Goal: Task Accomplishment & Management: Manage account settings

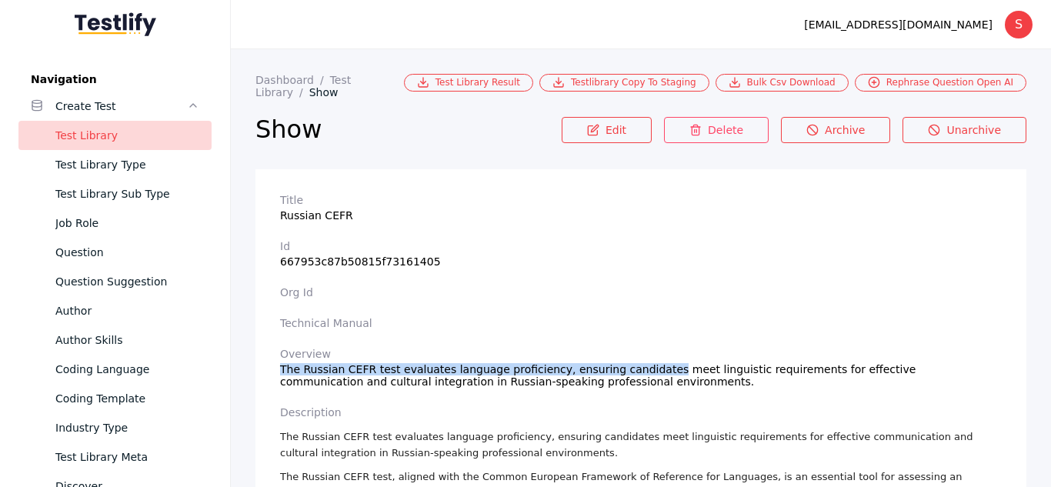
click at [162, 130] on div "Test Library" at bounding box center [127, 135] width 144 height 18
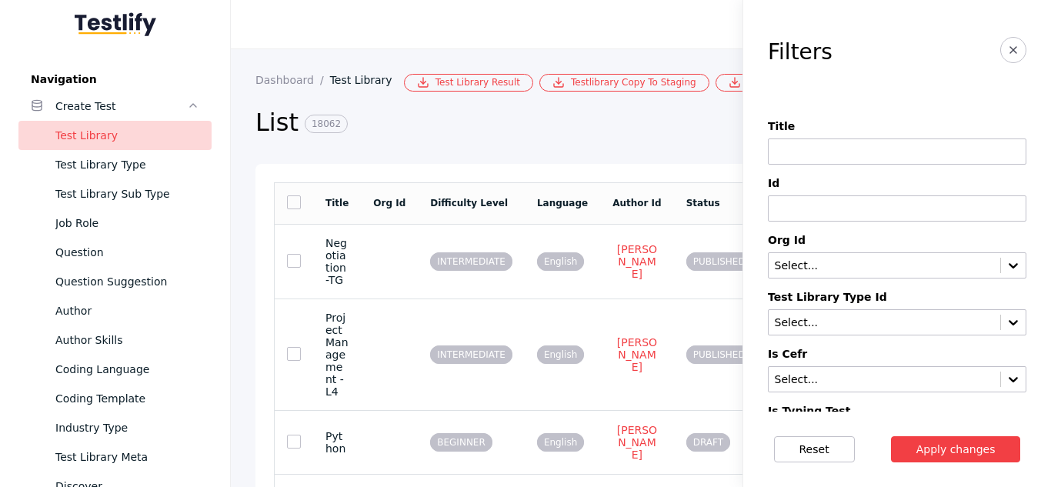
click at [794, 156] on input at bounding box center [897, 152] width 259 height 26
type input "****"
click at [891, 436] on button "Apply changes" at bounding box center [956, 449] width 130 height 26
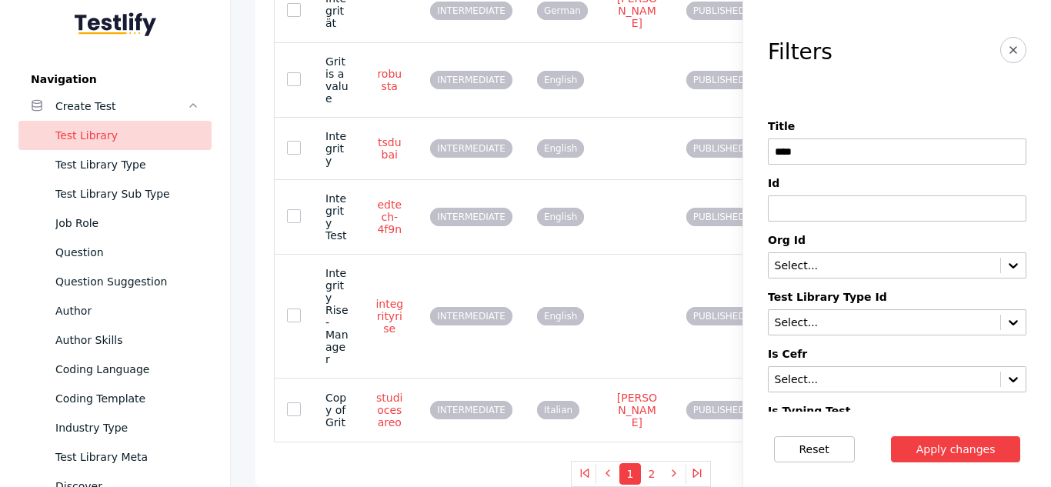
scroll to position [565, 0]
click at [646, 472] on button "2" at bounding box center [652, 474] width 22 height 22
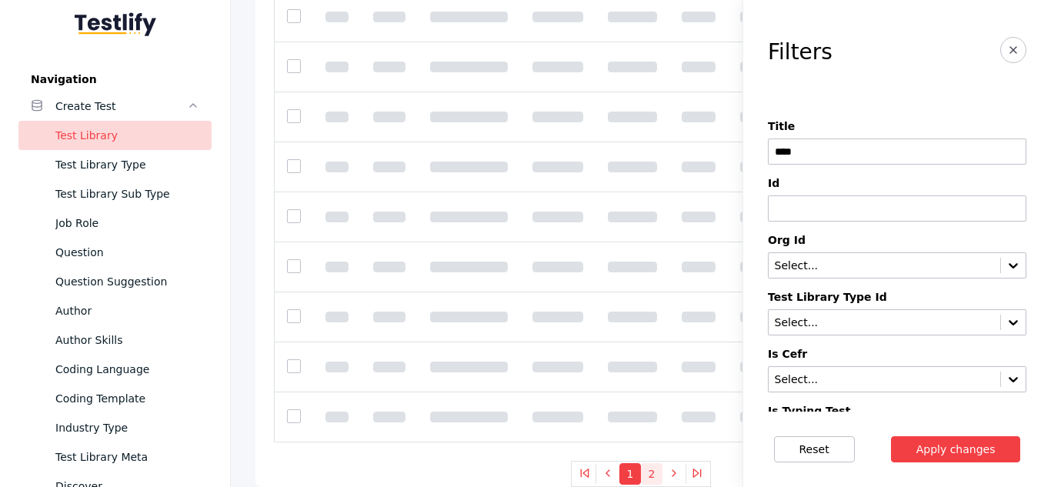
scroll to position [126, 0]
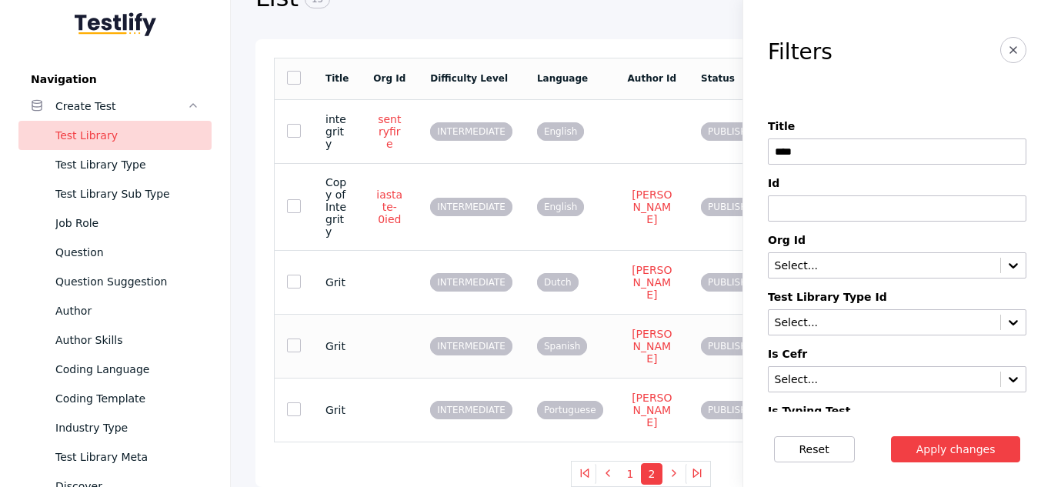
click at [577, 353] on section "Spanish" at bounding box center [570, 345] width 66 height 13
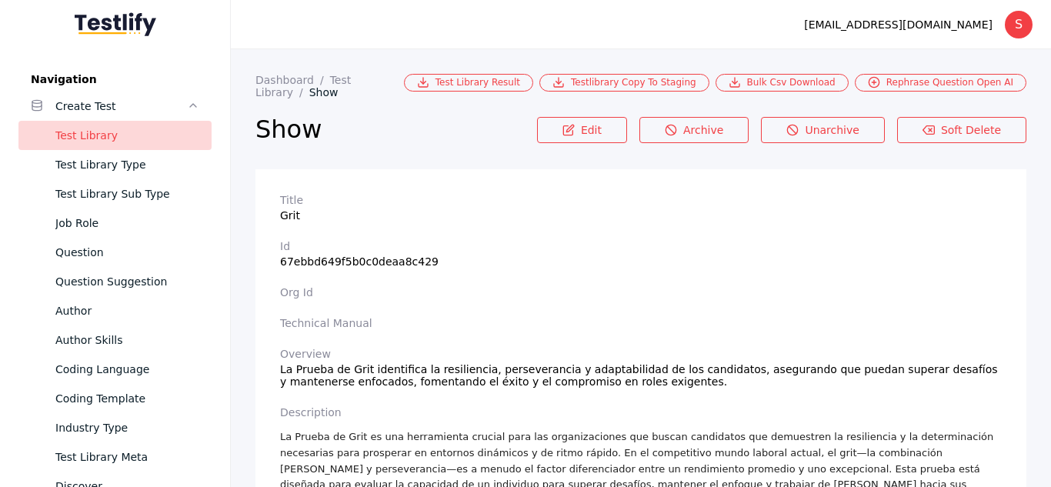
click at [352, 364] on section "Overview La Prueba de Grit identifica la resiliencia, perseverancia y adaptabil…" at bounding box center [641, 368] width 722 height 40
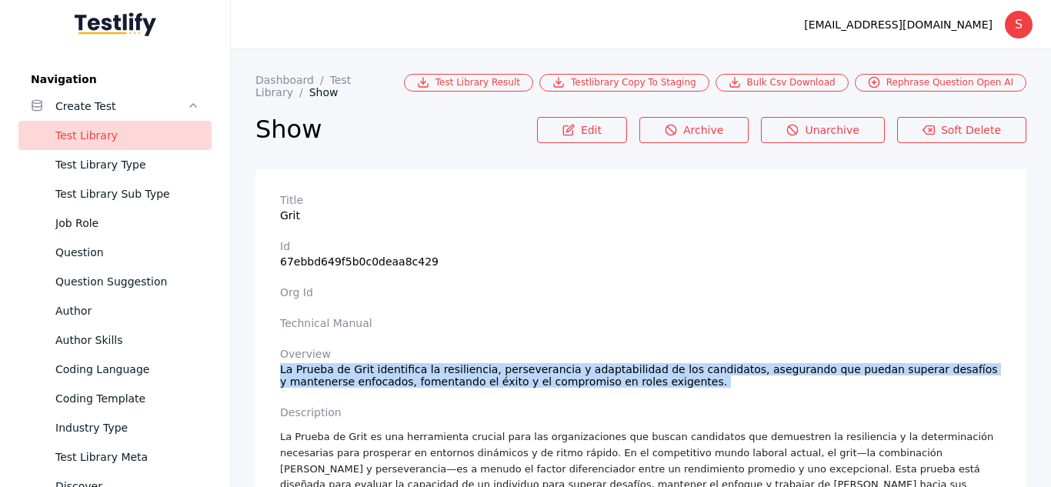
click at [352, 364] on section "Overview La Prueba de Grit identifica la resiliencia, perseverancia y adaptabil…" at bounding box center [641, 368] width 722 height 40
copy section "La Prueba de Grit identifica la resiliencia, perseverancia y adaptabilidad de l…"
click at [146, 142] on div "Test Library" at bounding box center [127, 135] width 144 height 18
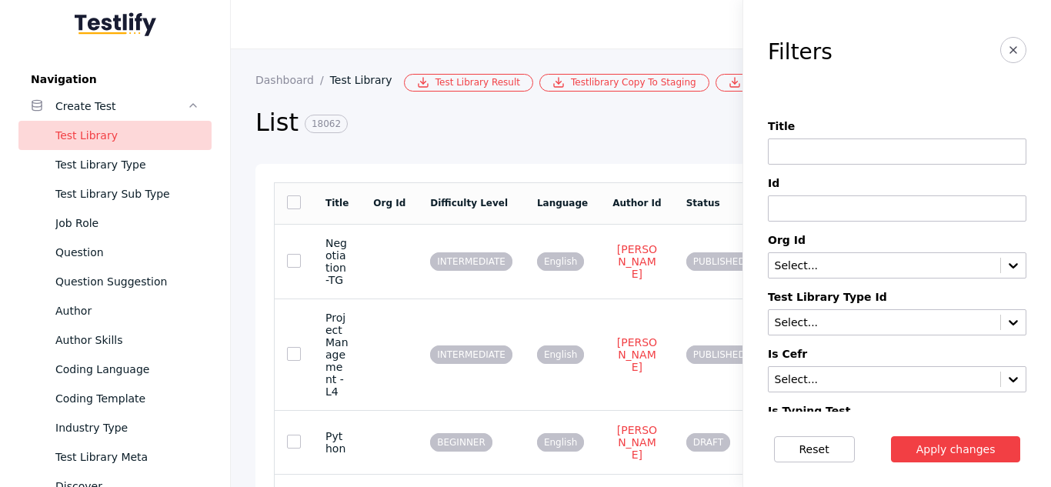
click at [826, 209] on input at bounding box center [897, 209] width 259 height 26
paste input "**********"
type input "**********"
click at [891, 436] on button "Apply changes" at bounding box center [956, 449] width 130 height 26
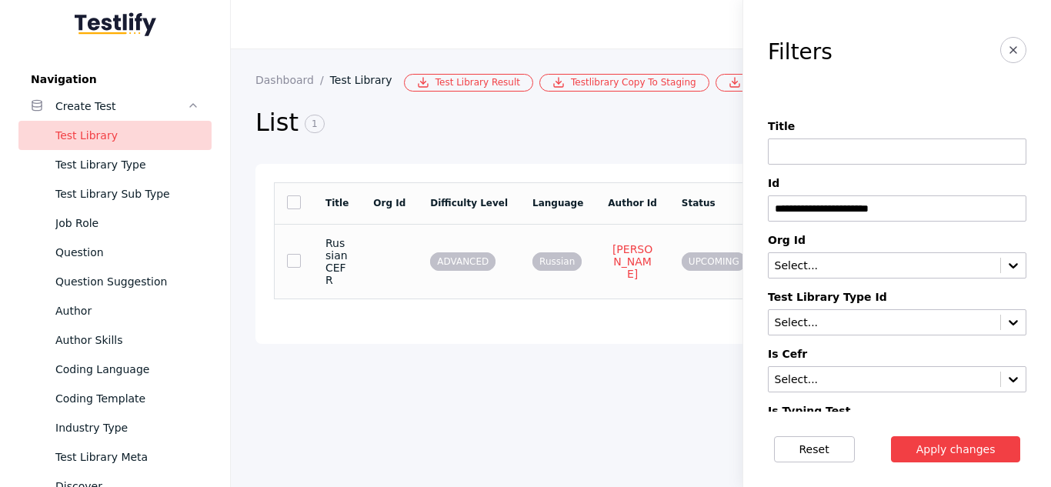
click at [386, 269] on td at bounding box center [389, 261] width 57 height 75
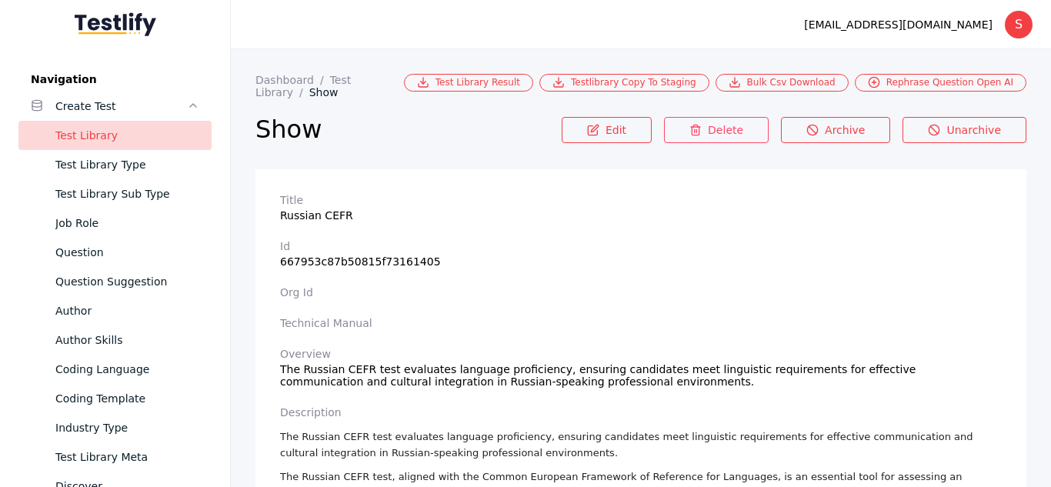
click at [303, 212] on section "Title Russian CEFR" at bounding box center [641, 208] width 722 height 28
copy section "Russian CEFR"
click at [408, 252] on section "Id 667953c87b50815f73161405" at bounding box center [641, 254] width 722 height 28
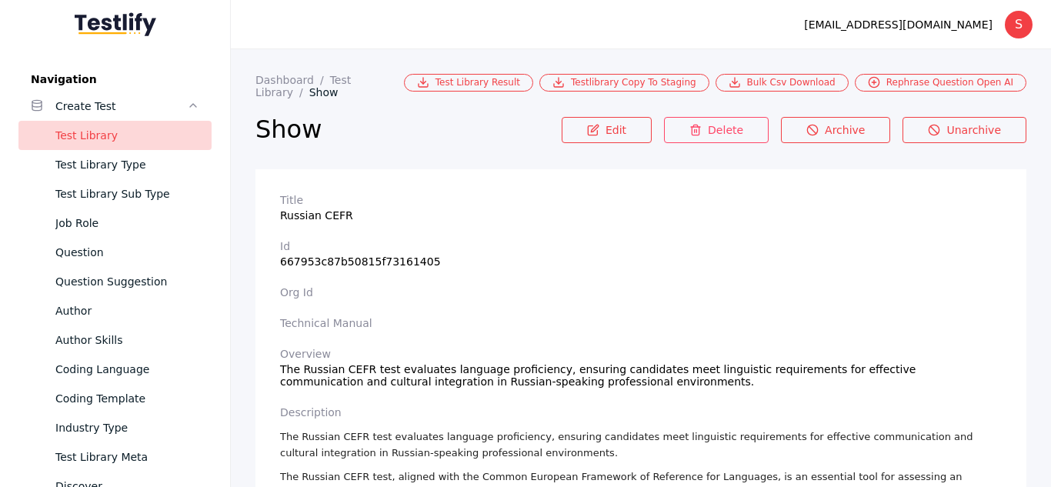
click at [408, 252] on section "Id 667953c87b50815f73161405" at bounding box center [641, 254] width 722 height 28
copy section "667953c87b50815f73161405"
click at [432, 317] on label "Technical Manual" at bounding box center [641, 323] width 722 height 12
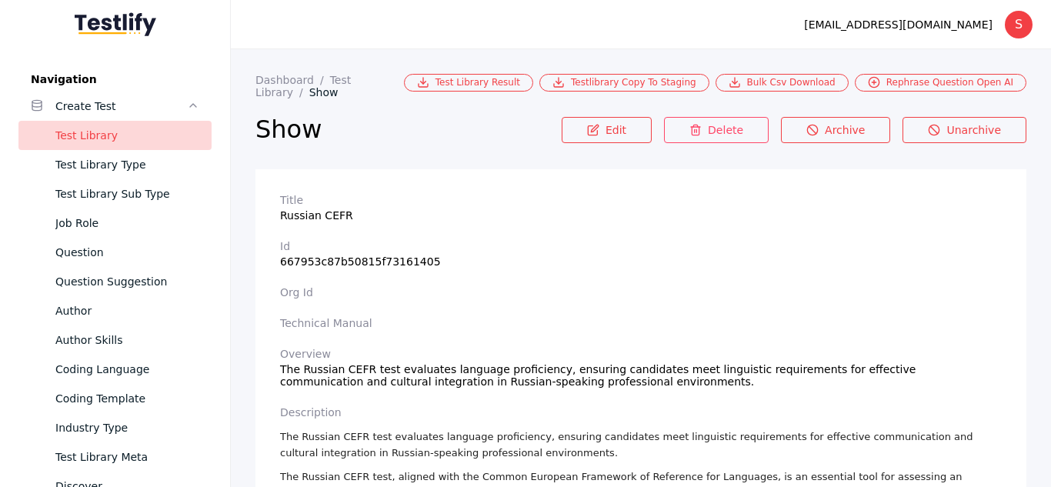
click at [562, 430] on p "The Russian CEFR test evaluates language proficiency, ensuring candidates meet …" at bounding box center [641, 446] width 722 height 32
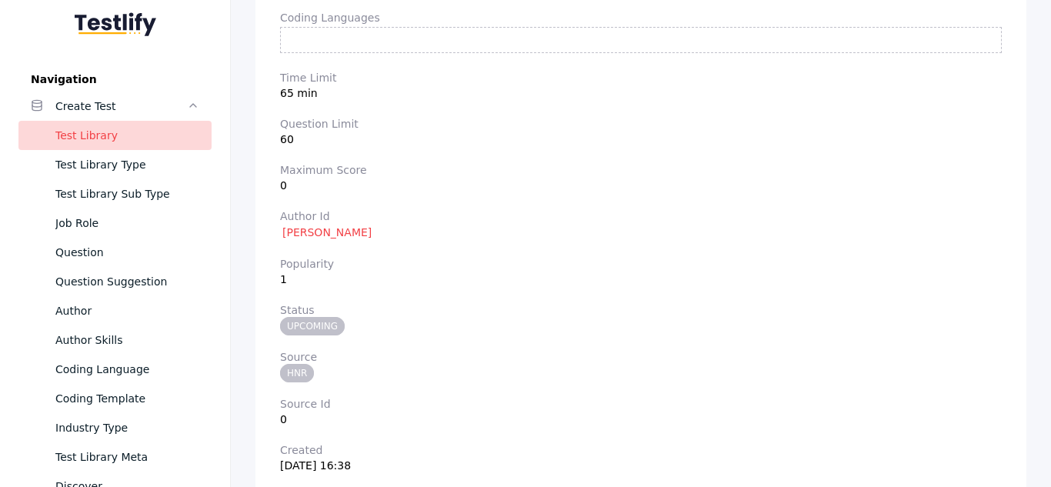
scroll to position [4151, 0]
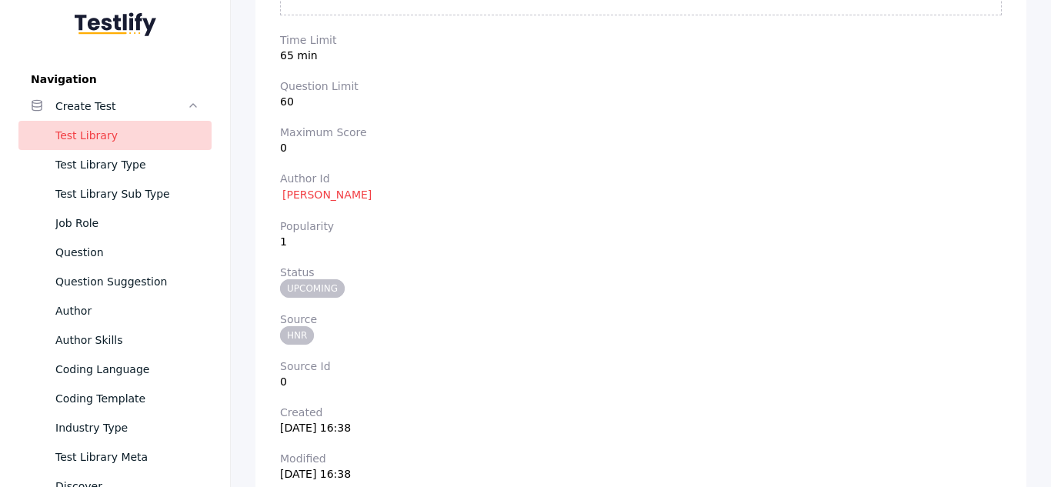
click at [317, 279] on span "UPCOMING" at bounding box center [312, 288] width 65 height 18
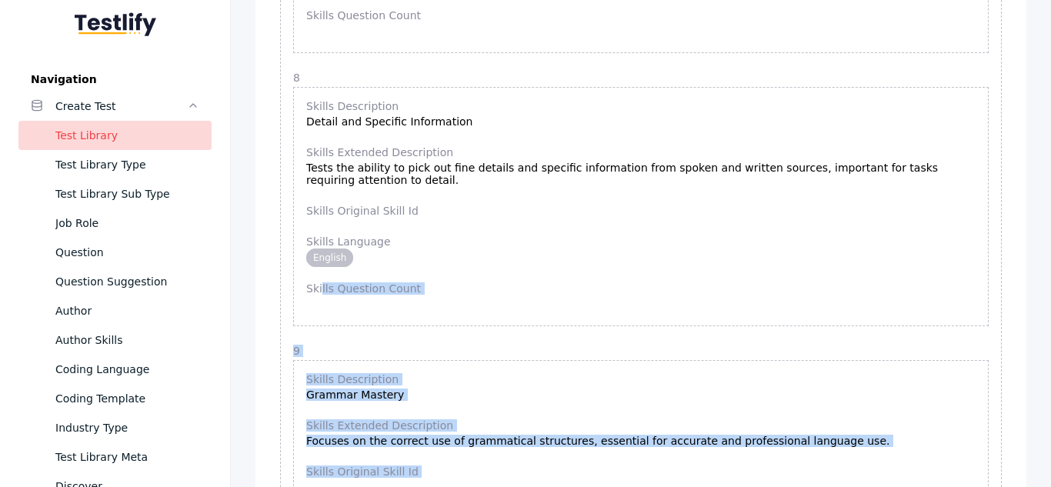
drag, startPoint x: 312, startPoint y: 262, endPoint x: 498, endPoint y: -59, distance: 371.8
click at [498, 0] on html "Navigation Create Test Test Library Test Library Type Test Library Sub Type Job…" at bounding box center [525, 243] width 1051 height 487
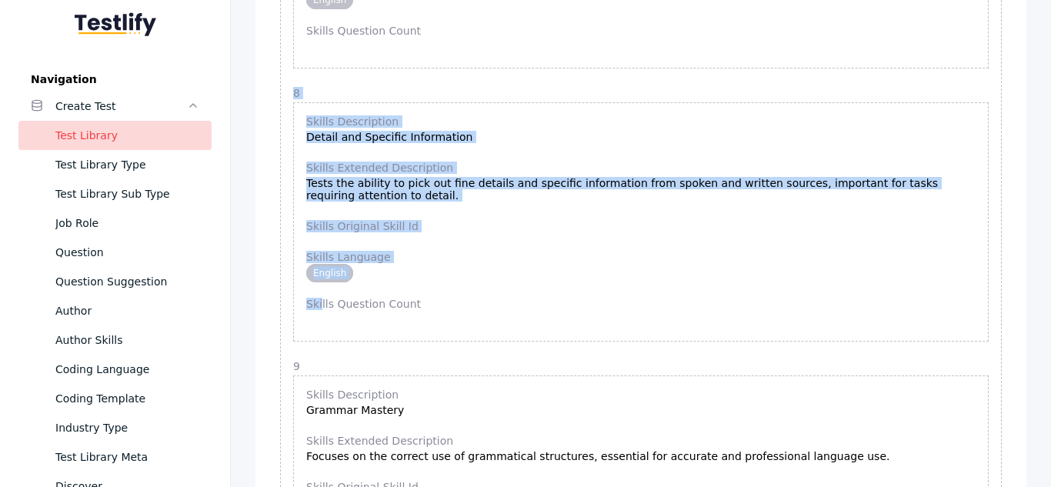
click at [584, 251] on label "Skills Language" at bounding box center [641, 257] width 670 height 12
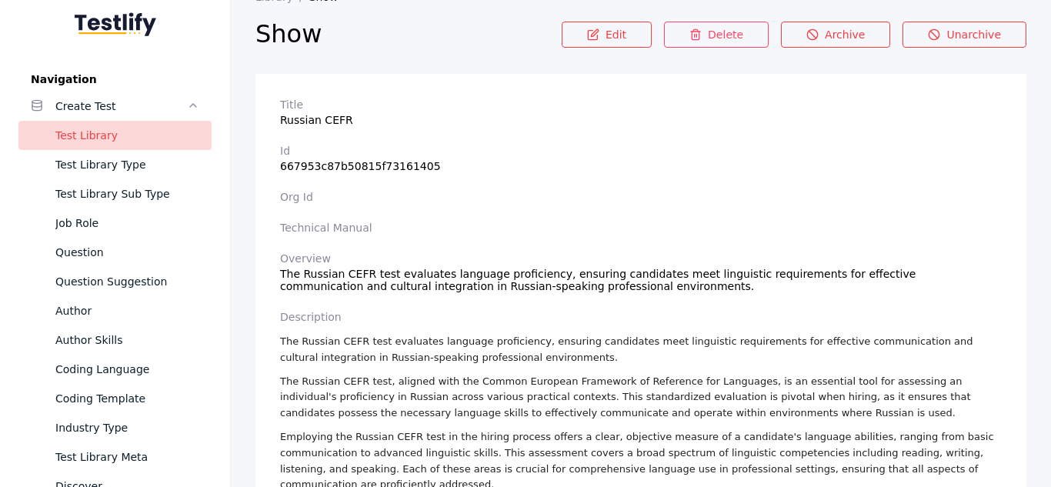
scroll to position [0, 0]
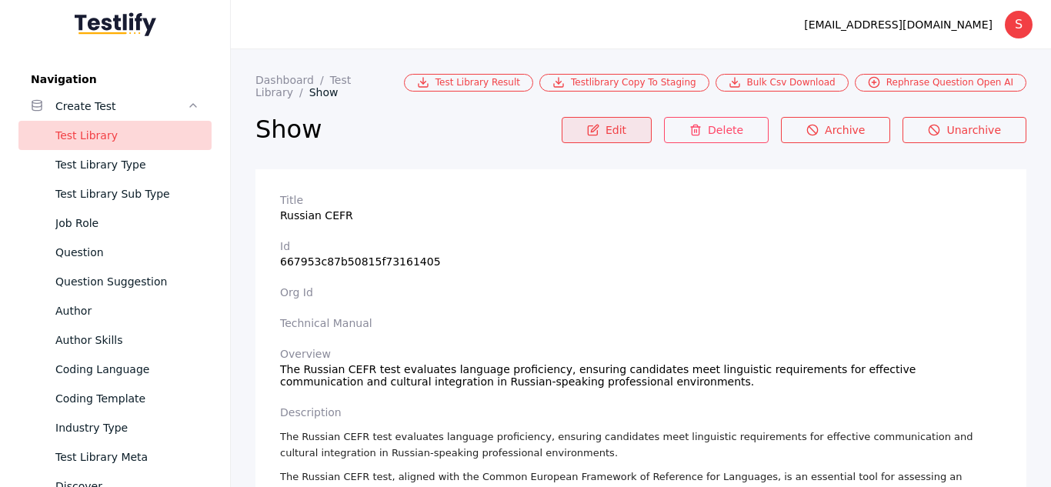
click at [630, 118] on link "Edit" at bounding box center [607, 130] width 90 height 26
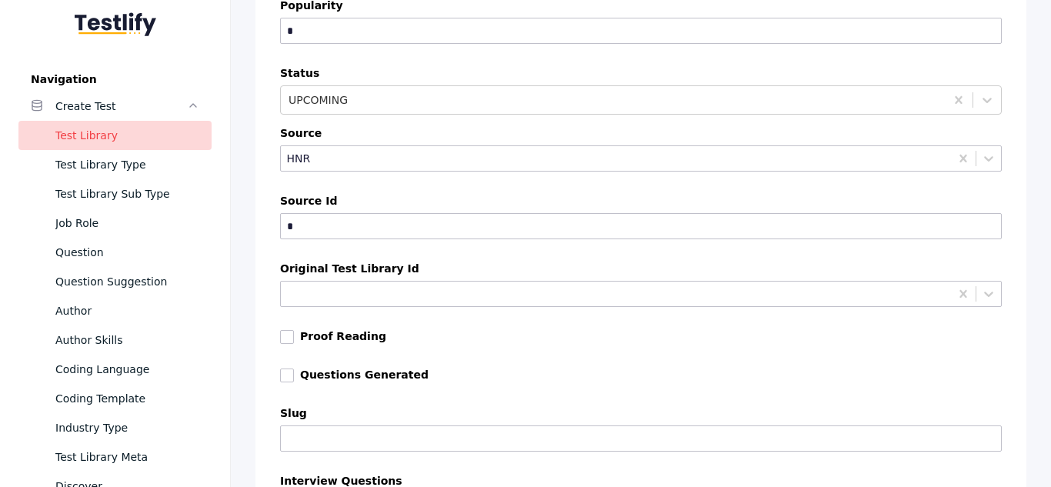
scroll to position [6481, 0]
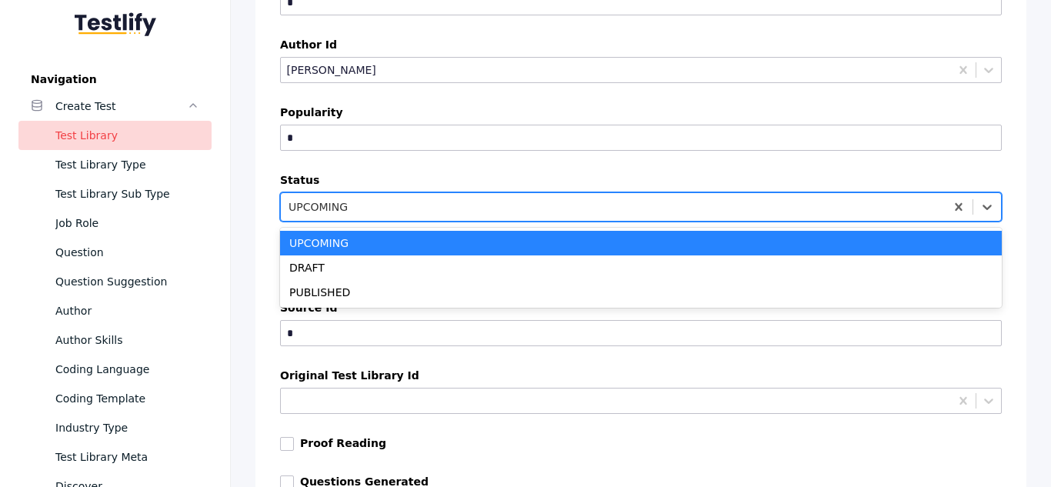
click at [507, 202] on div at bounding box center [613, 206] width 649 height 15
click at [407, 208] on div at bounding box center [613, 206] width 649 height 15
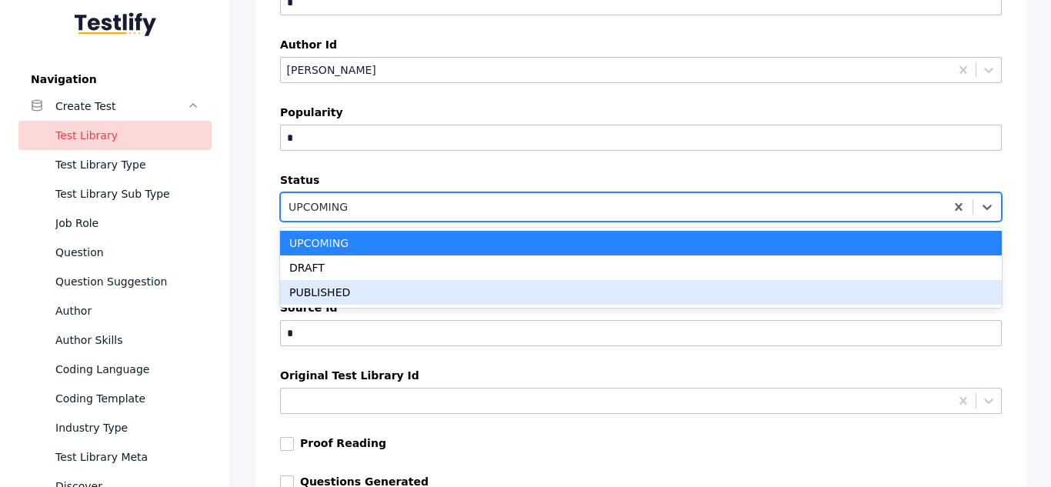
click at [373, 282] on div "PUBLISHED" at bounding box center [641, 292] width 722 height 25
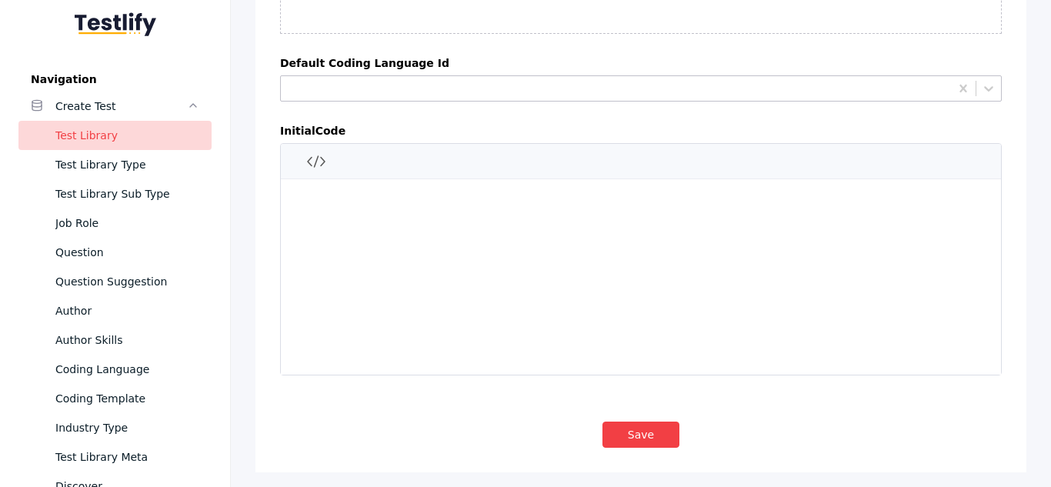
scroll to position [8479, 0]
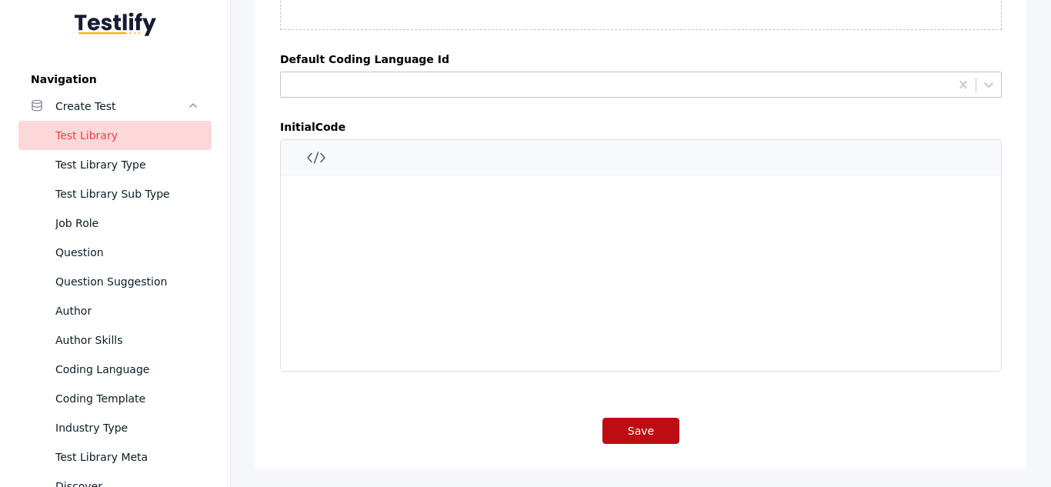
click at [642, 418] on button "Save" at bounding box center [641, 431] width 77 height 26
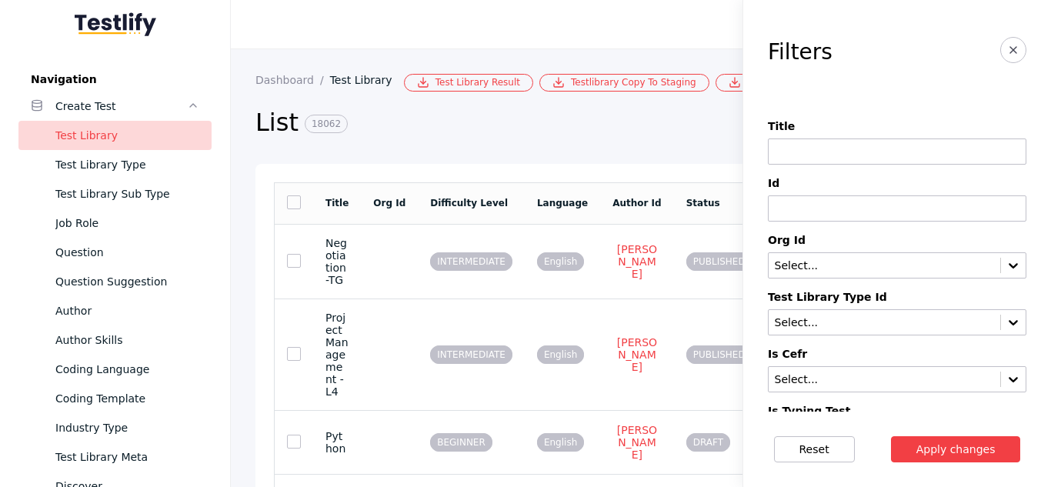
click at [824, 142] on input at bounding box center [897, 152] width 259 height 26
type input "**********"
click at [891, 436] on button "Apply changes" at bounding box center [956, 449] width 130 height 26
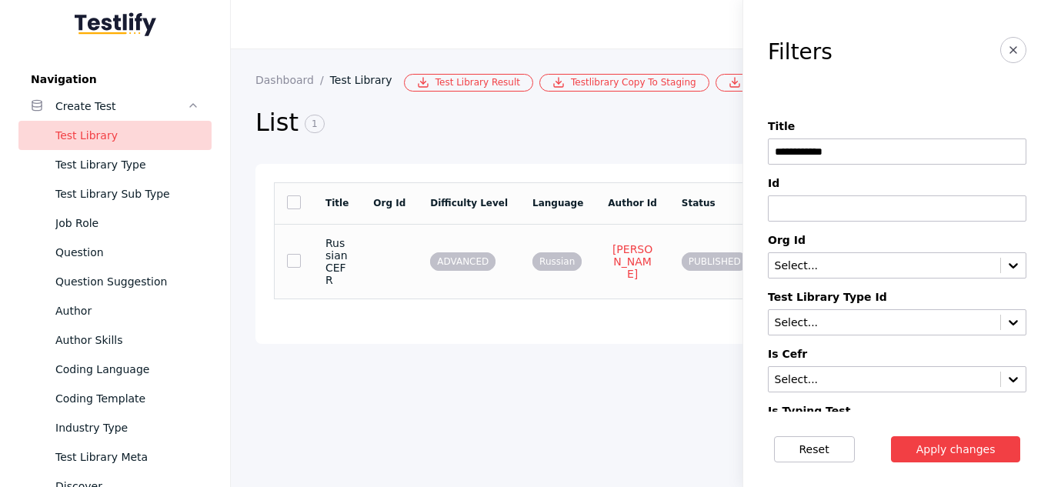
click at [391, 269] on td at bounding box center [389, 261] width 57 height 75
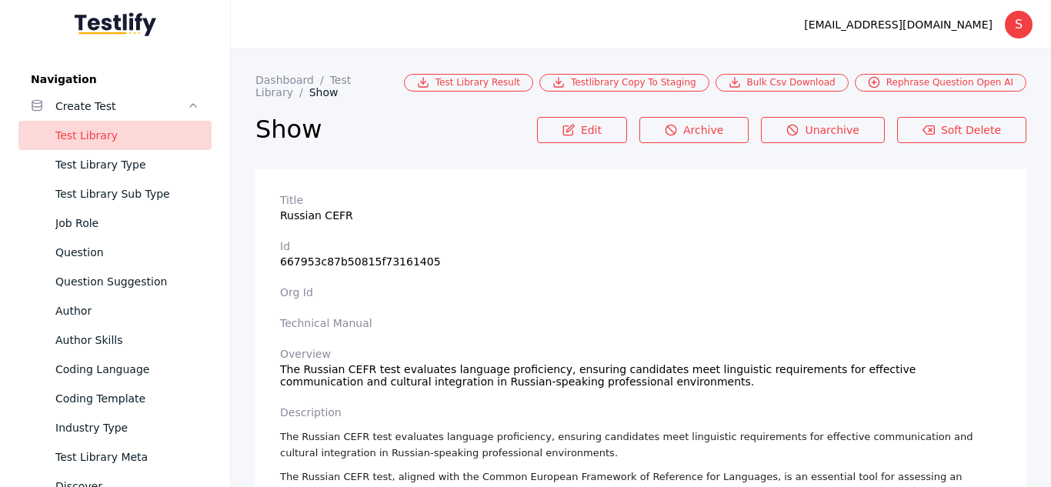
click at [326, 206] on section "Title Russian CEFR" at bounding box center [641, 208] width 722 height 28
copy section "Russian CEFR"
